Goal: Information Seeking & Learning: Learn about a topic

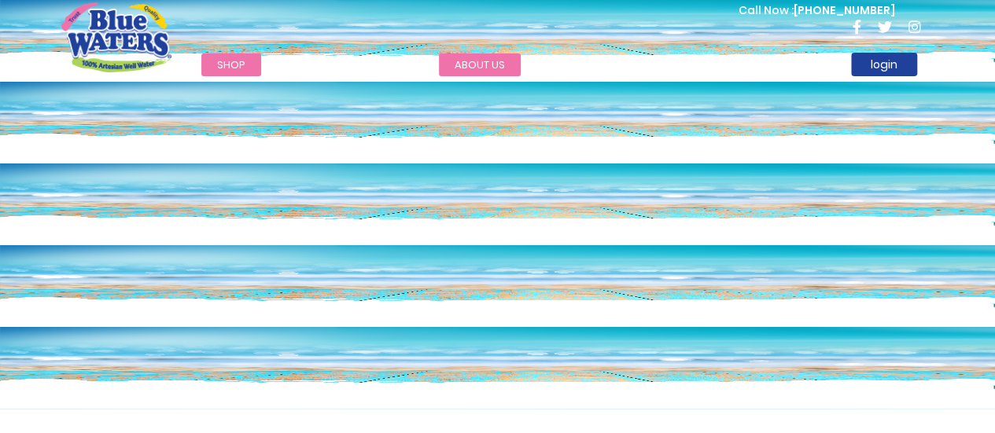
click at [463, 57] on link "about us" at bounding box center [480, 64] width 82 height 23
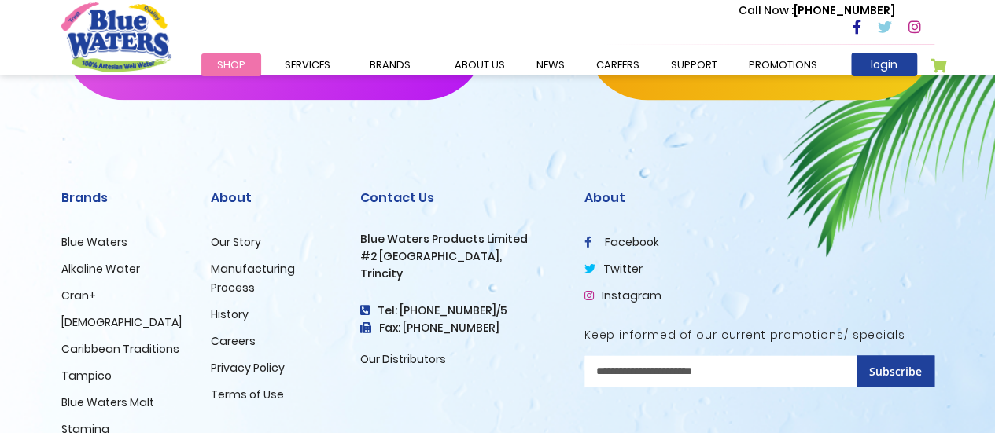
scroll to position [4006, 0]
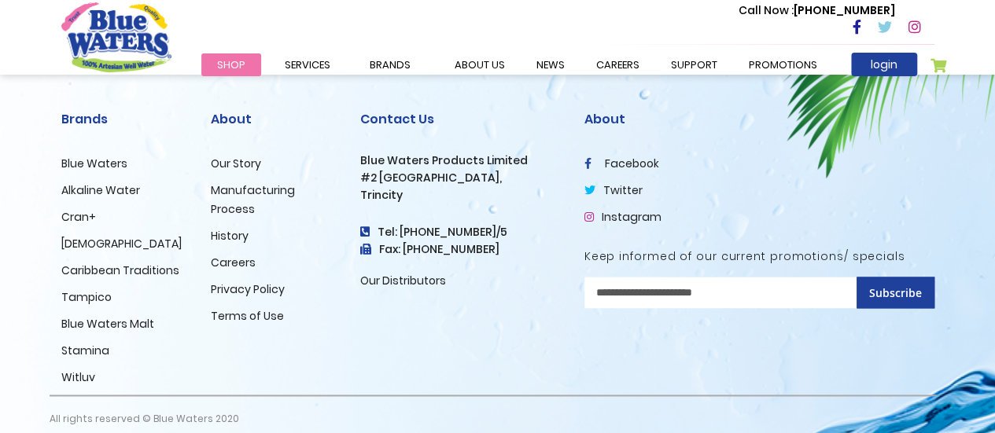
click at [238, 255] on link "Careers" at bounding box center [233, 263] width 45 height 16
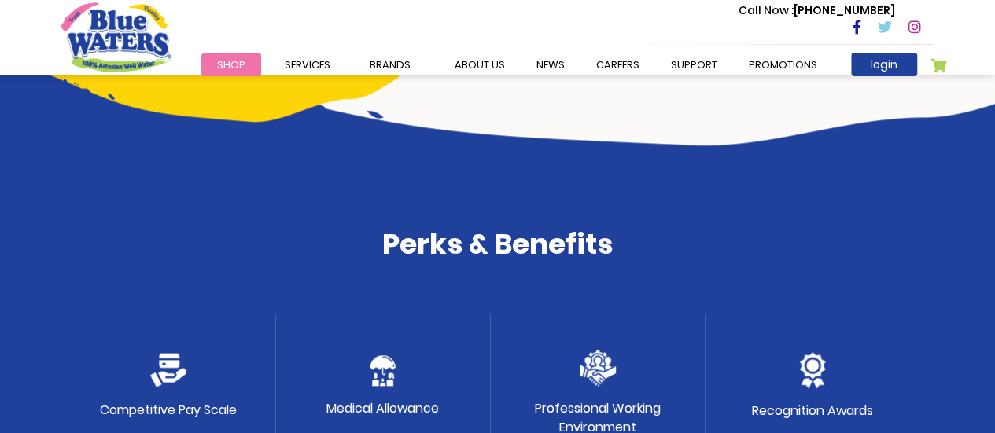
scroll to position [945, 0]
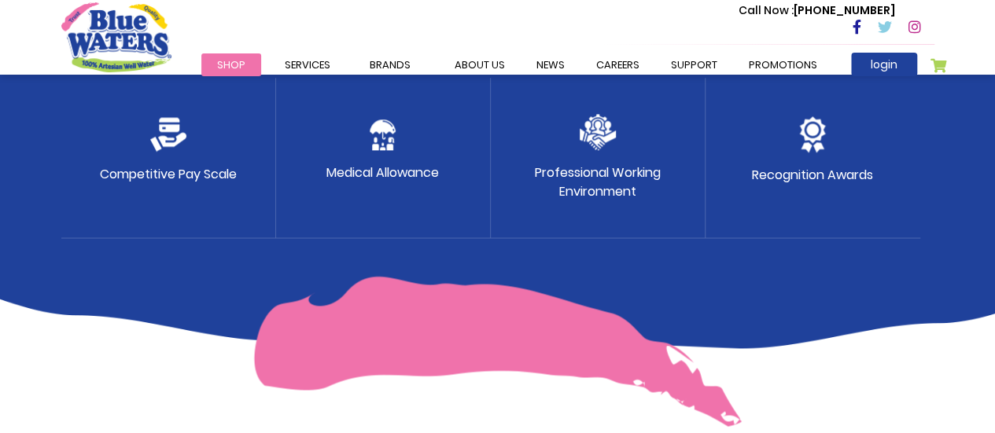
drag, startPoint x: 577, startPoint y: 172, endPoint x: 720, endPoint y: 182, distance: 142.7
click at [705, 186] on div "Competitive Pay Scale Medical Allowance Professional Working Environment Recogn…" at bounding box center [497, 158] width 873 height 160
click at [850, 178] on p "Recognition Awards" at bounding box center [812, 175] width 121 height 19
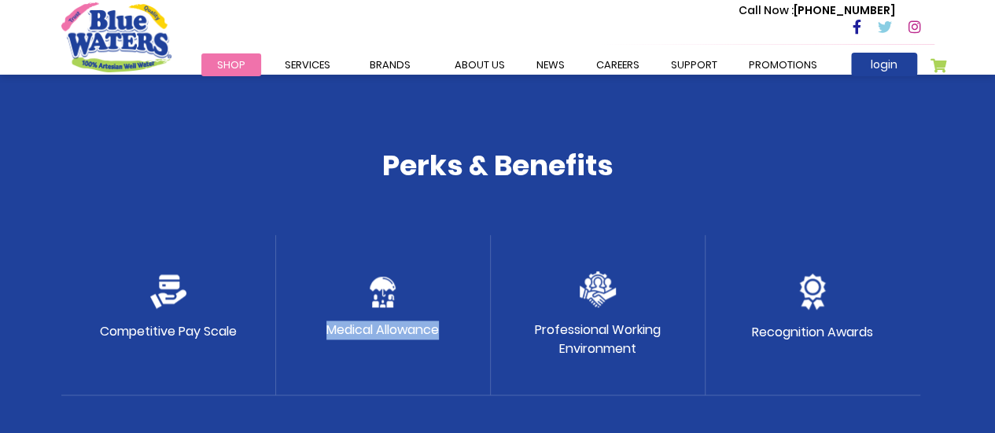
drag, startPoint x: 323, startPoint y: 331, endPoint x: 461, endPoint y: 325, distance: 138.6
click at [461, 325] on div "Medical Allowance" at bounding box center [383, 315] width 215 height 160
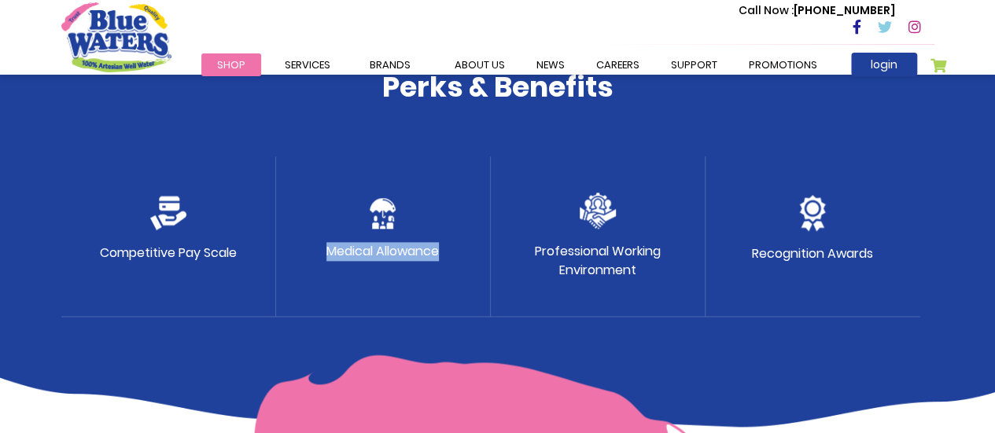
scroll to position [709, 0]
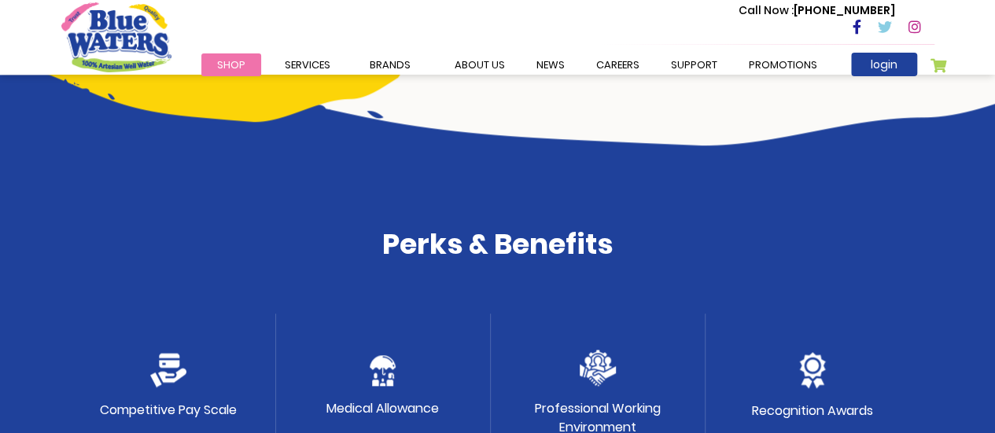
click at [461, 308] on div "Perks & Benefits Competitive Pay Scale Medical Allowance Professional Working E…" at bounding box center [498, 350] width 897 height 247
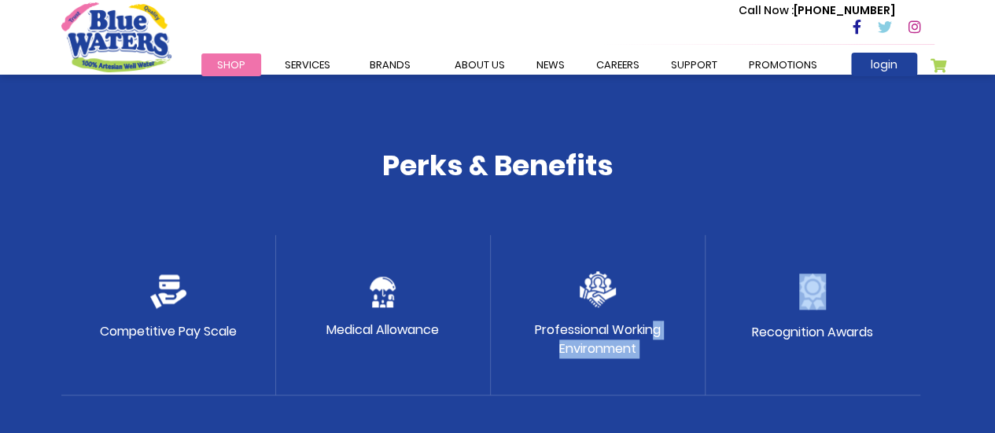
drag, startPoint x: 574, startPoint y: 326, endPoint x: 729, endPoint y: 348, distance: 156.5
click at [715, 350] on div "Competitive Pay Scale Medical Allowance Professional Working Environment Recogn…" at bounding box center [497, 315] width 873 height 160
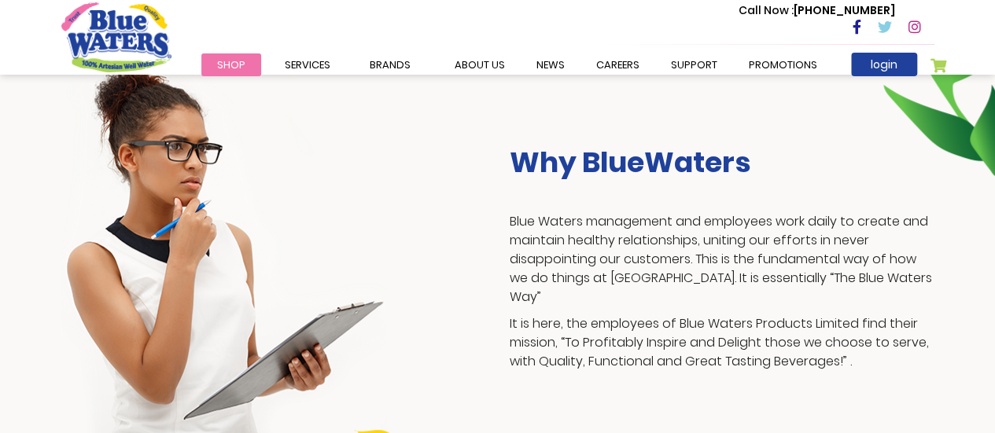
scroll to position [0, 0]
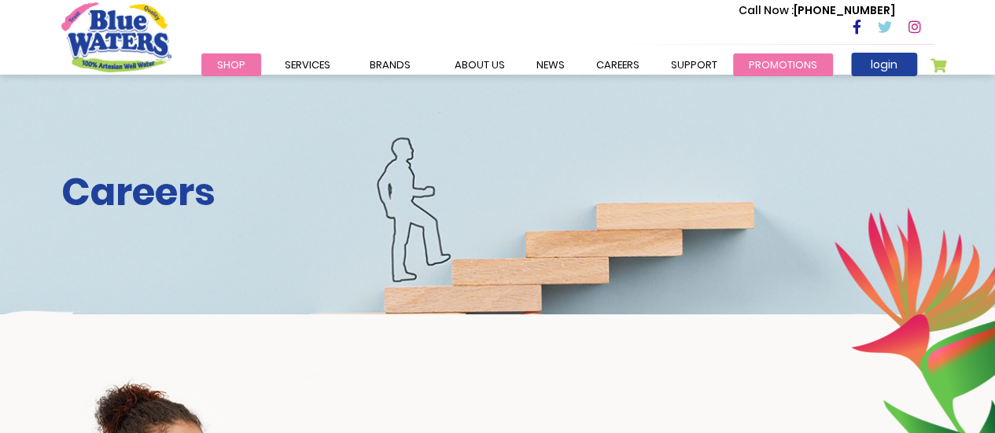
click at [743, 65] on link "Promotions" at bounding box center [783, 64] width 100 height 23
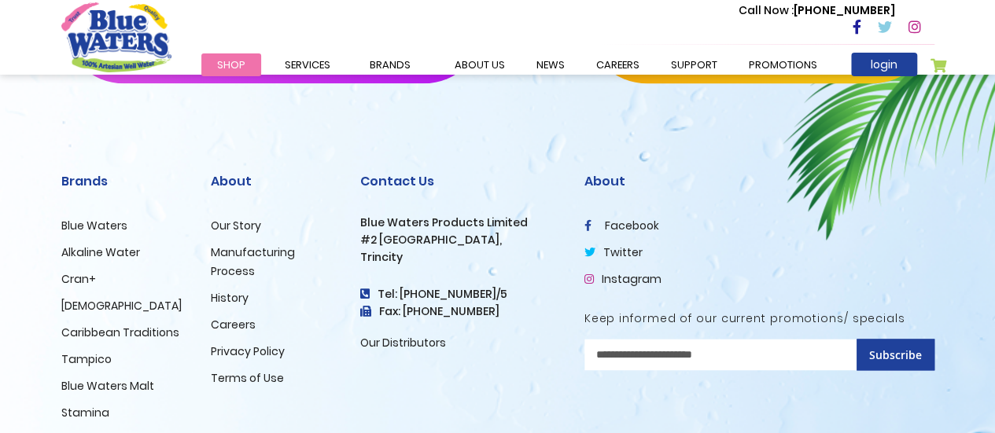
scroll to position [932, 0]
